Goal: Information Seeking & Learning: Learn about a topic

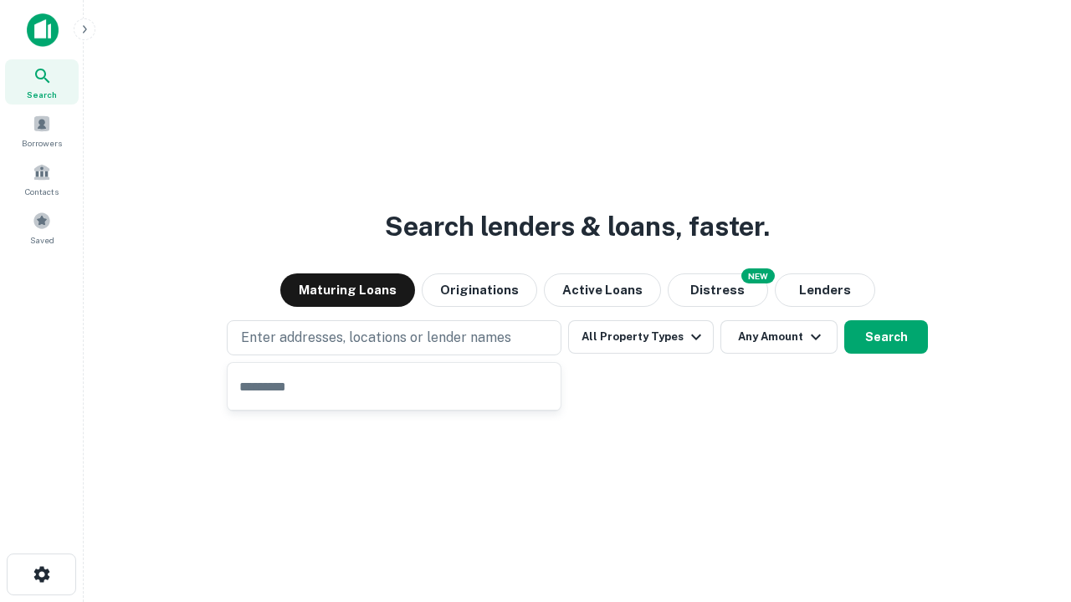
type input "**********"
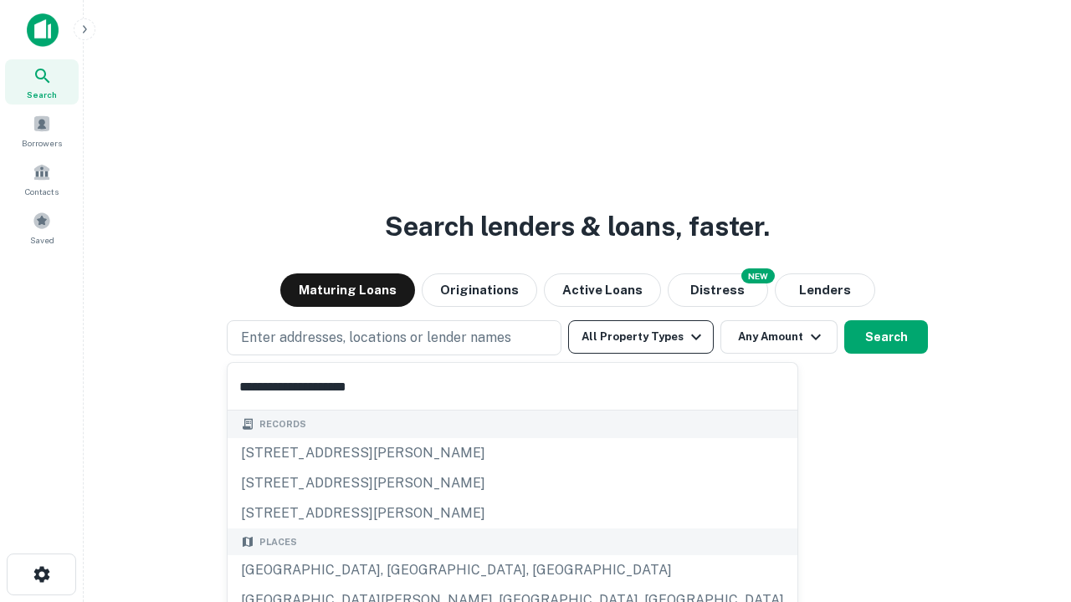
click at [641, 337] on button "All Property Types" at bounding box center [641, 336] width 146 height 33
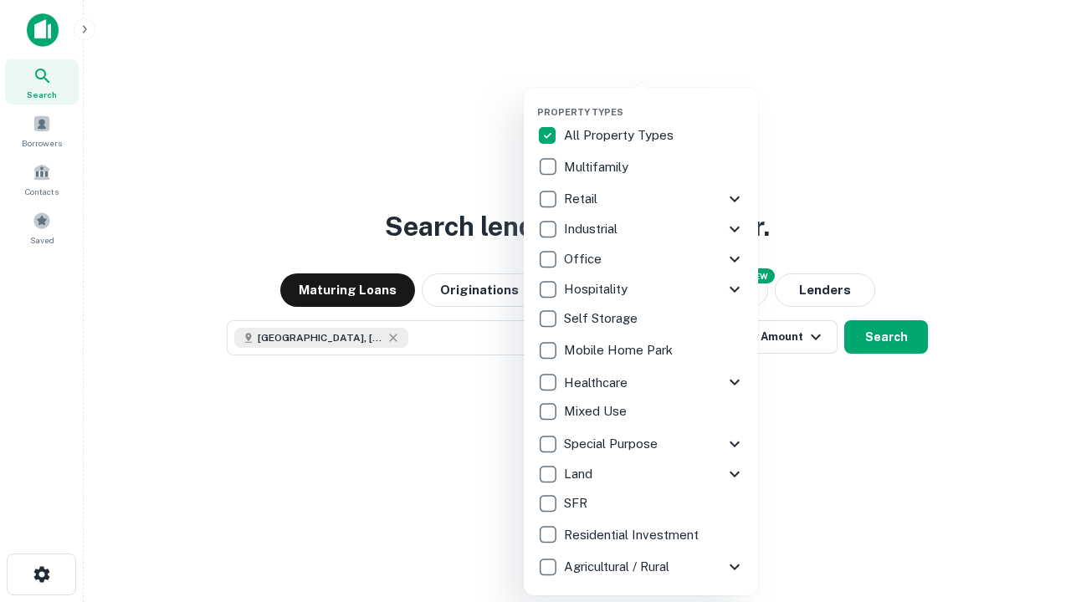
click at [654, 101] on button "button" at bounding box center [654, 101] width 234 height 1
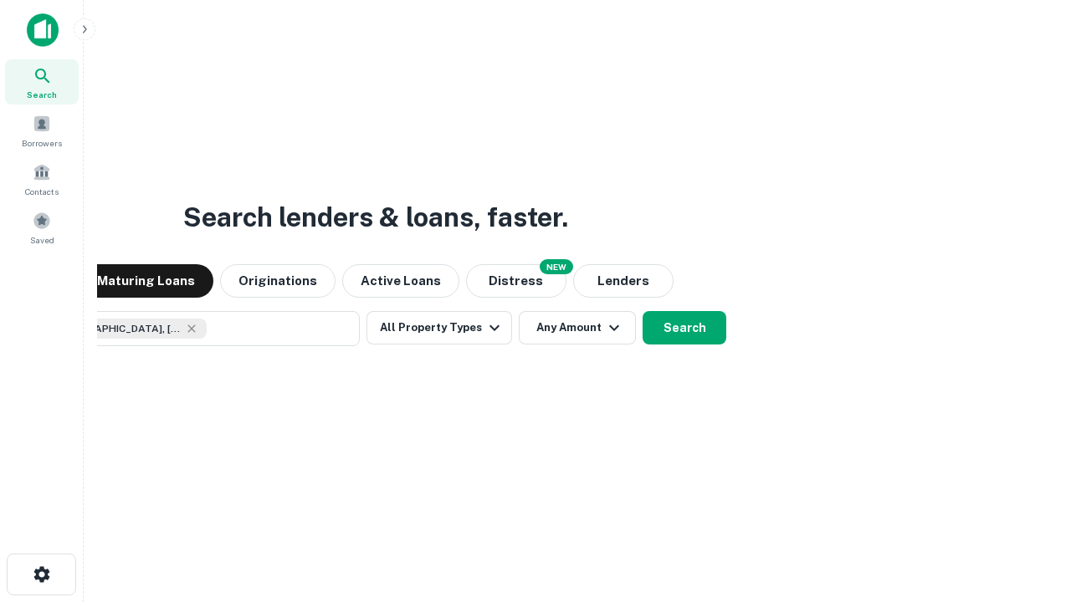
scroll to position [27, 0]
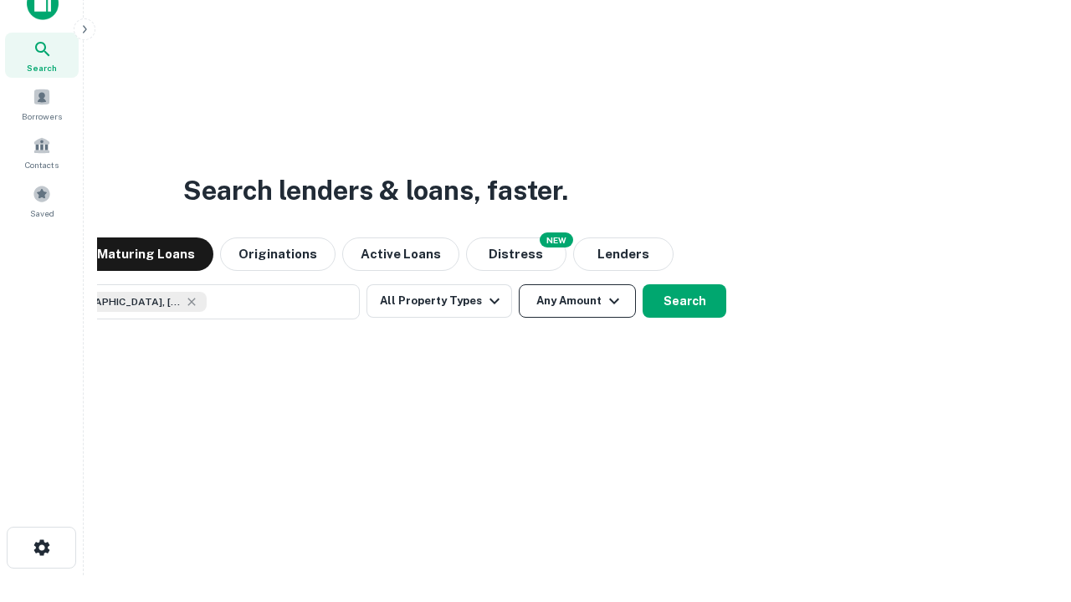
click at [519, 284] on button "Any Amount" at bounding box center [577, 300] width 117 height 33
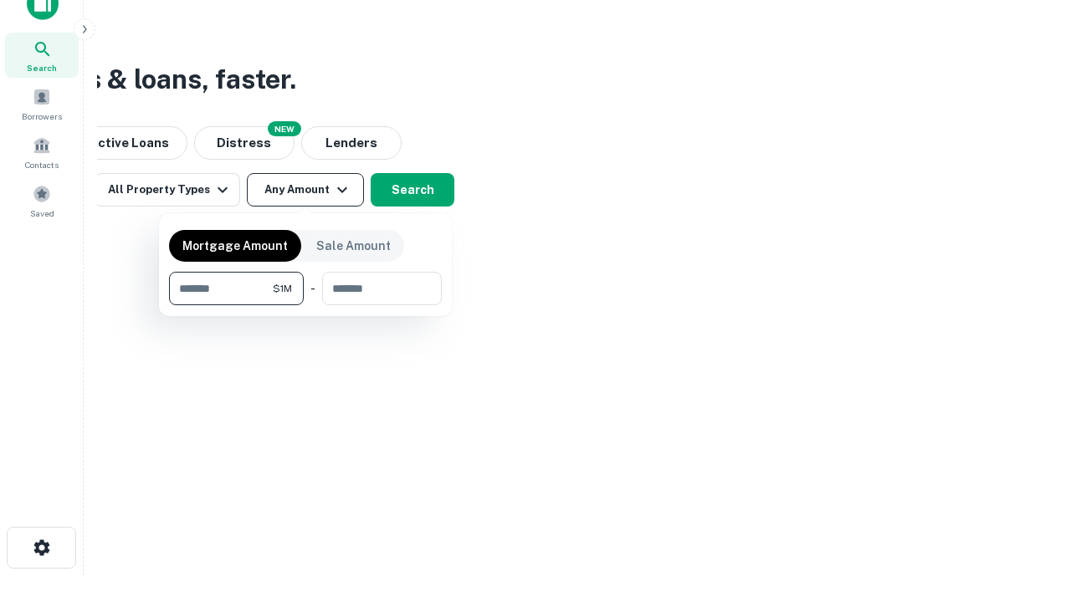
type input "*******"
click at [305, 305] on button "button" at bounding box center [305, 305] width 273 height 1
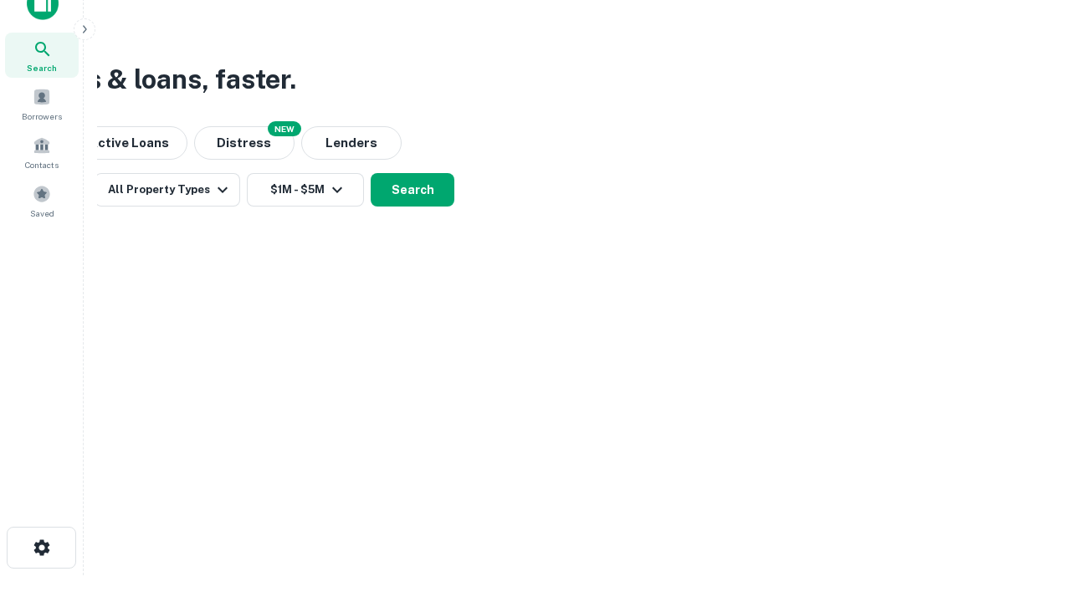
scroll to position [27, 0]
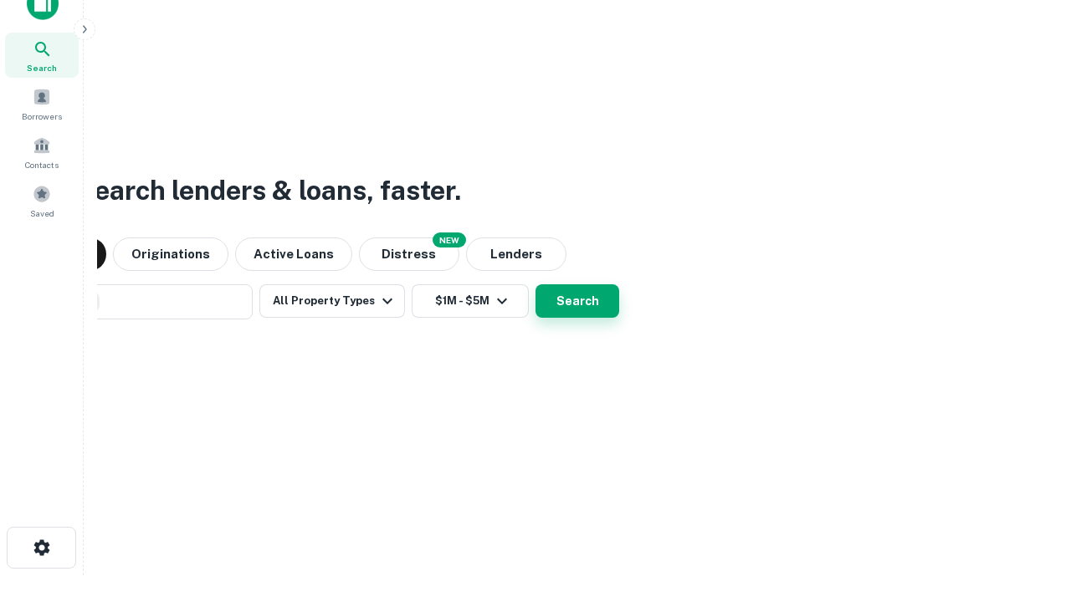
click at [536, 284] on button "Search" at bounding box center [578, 300] width 84 height 33
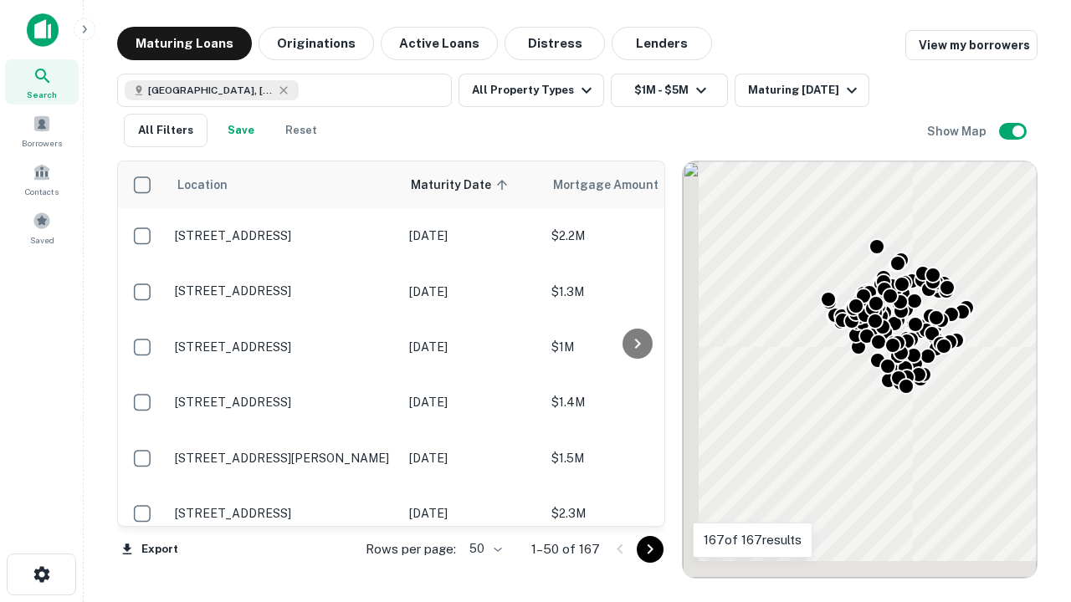
click at [483, 549] on body "Search Borrowers Contacts Saved Maturing Loans Originations Active Loans Distre…" at bounding box center [535, 301] width 1071 height 602
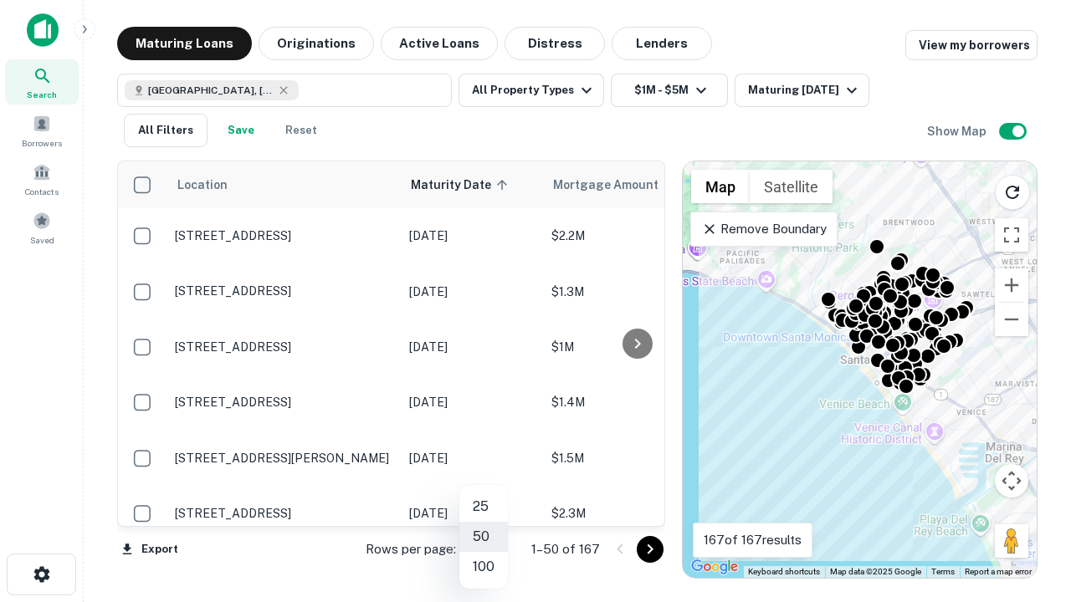
click at [484, 507] on li "25" at bounding box center [483, 507] width 49 height 30
click at [649, 549] on icon "Go to next page" at bounding box center [650, 550] width 20 height 20
